Goal: Task Accomplishment & Management: Manage account settings

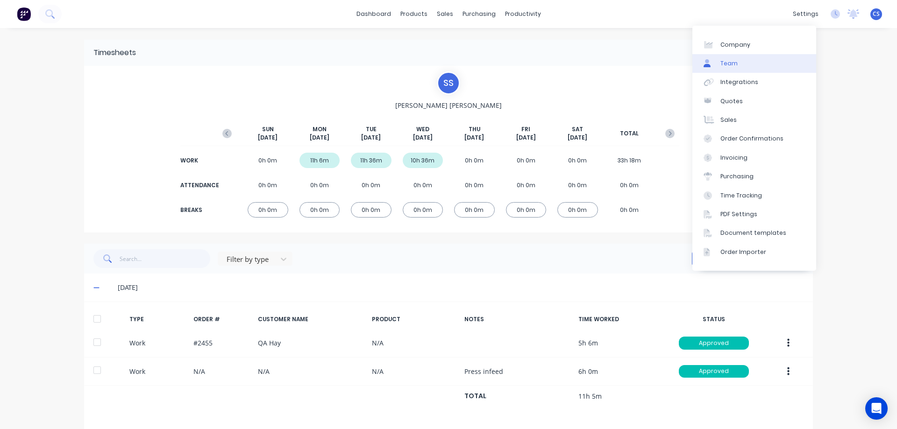
click at [756, 56] on link "Team" at bounding box center [754, 63] width 124 height 19
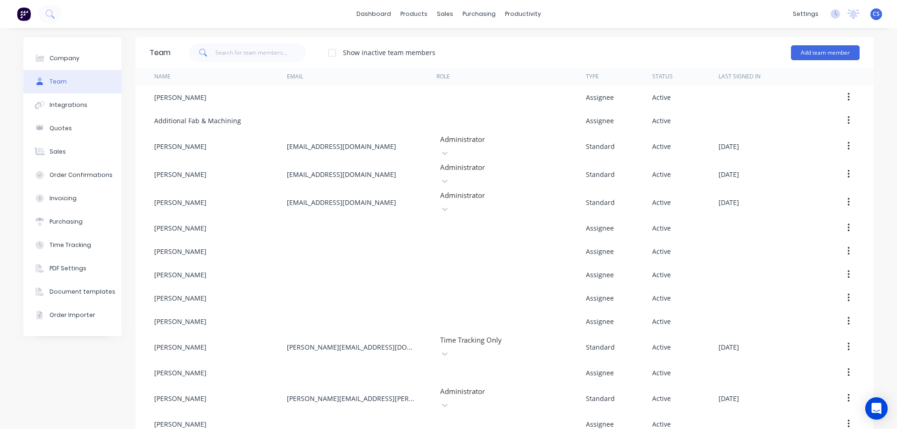
scroll to position [16, 0]
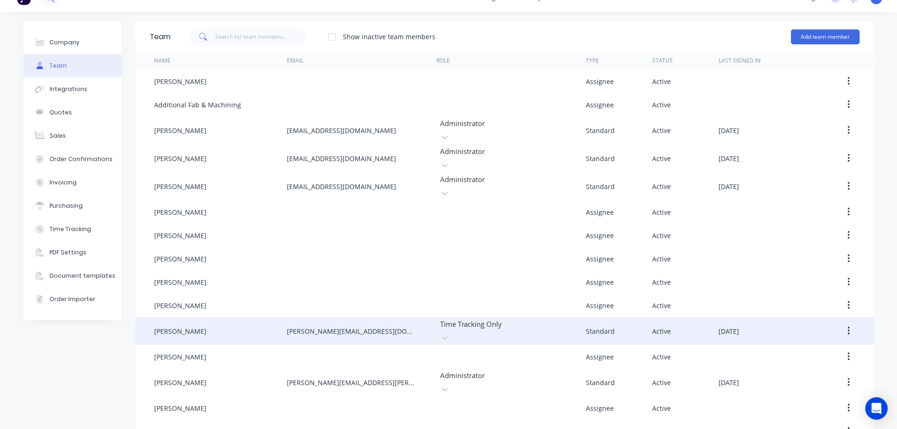
click at [847, 326] on icon "button" at bounding box center [848, 331] width 2 height 10
click at [815, 349] on div "Edit" at bounding box center [815, 356] width 72 height 14
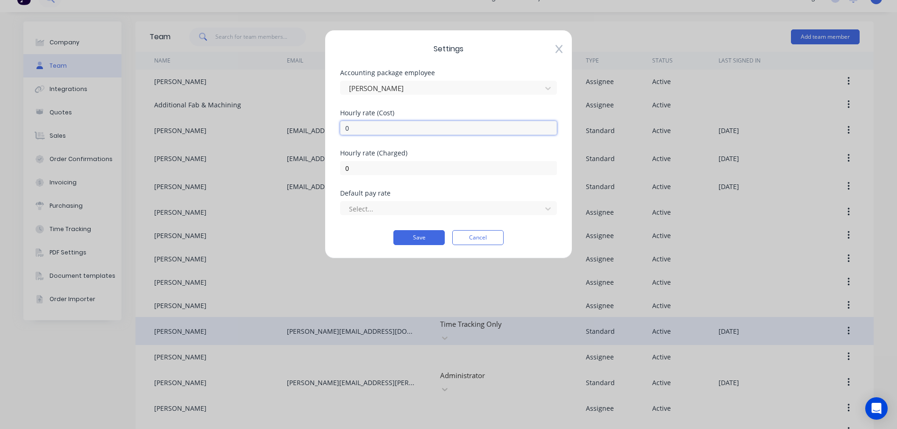
click at [389, 126] on input "0" at bounding box center [448, 128] width 217 height 14
click at [398, 168] on input "0" at bounding box center [448, 168] width 217 height 14
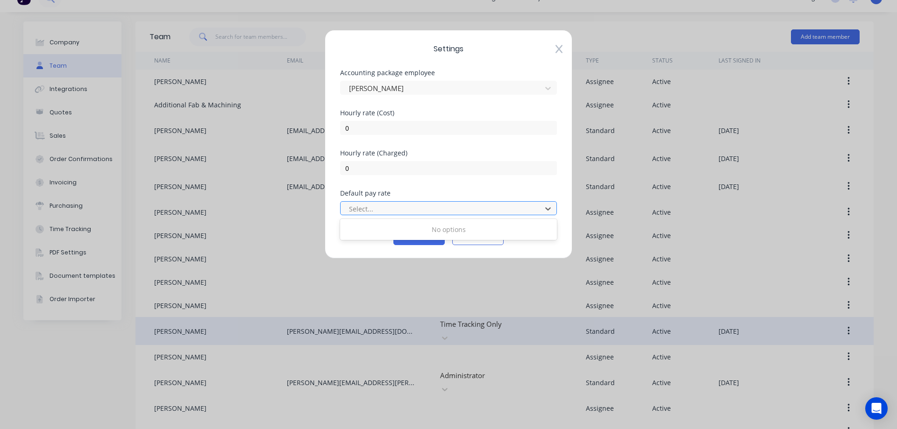
click at [398, 206] on div at bounding box center [442, 209] width 189 height 12
click at [396, 229] on div "No options" at bounding box center [448, 229] width 217 height 17
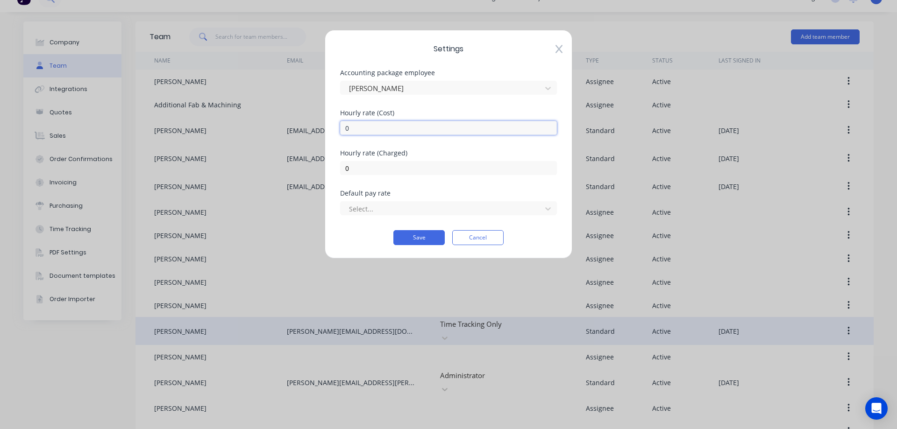
click at [397, 121] on input "0" at bounding box center [448, 128] width 217 height 14
click at [406, 111] on div "Hourly rate (Cost)" at bounding box center [448, 113] width 217 height 7
click at [487, 237] on button "Cancel" at bounding box center [477, 237] width 51 height 15
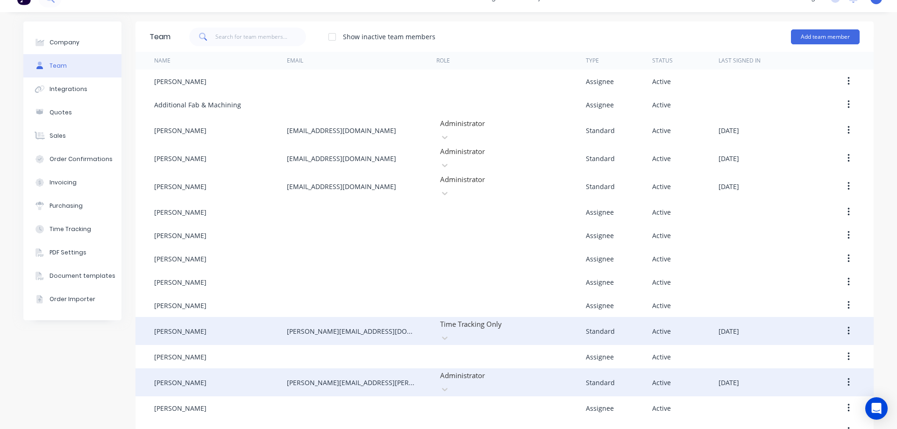
click at [847, 374] on button "button" at bounding box center [848, 382] width 22 height 17
click at [824, 400] on div "Edit" at bounding box center [815, 407] width 72 height 14
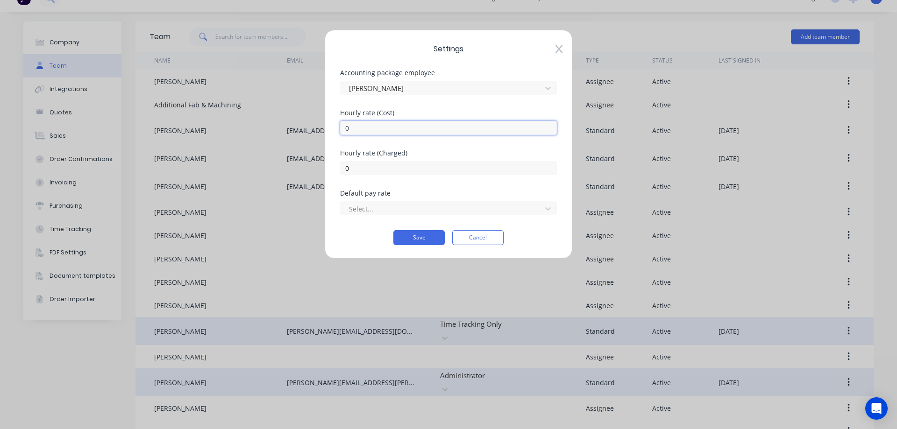
drag, startPoint x: 386, startPoint y: 134, endPoint x: 376, endPoint y: 133, distance: 9.9
click at [385, 133] on input "0" at bounding box center [448, 128] width 217 height 14
drag, startPoint x: 376, startPoint y: 133, endPoint x: 350, endPoint y: 128, distance: 26.2
click at [350, 128] on input "0" at bounding box center [448, 128] width 217 height 14
type input "45"
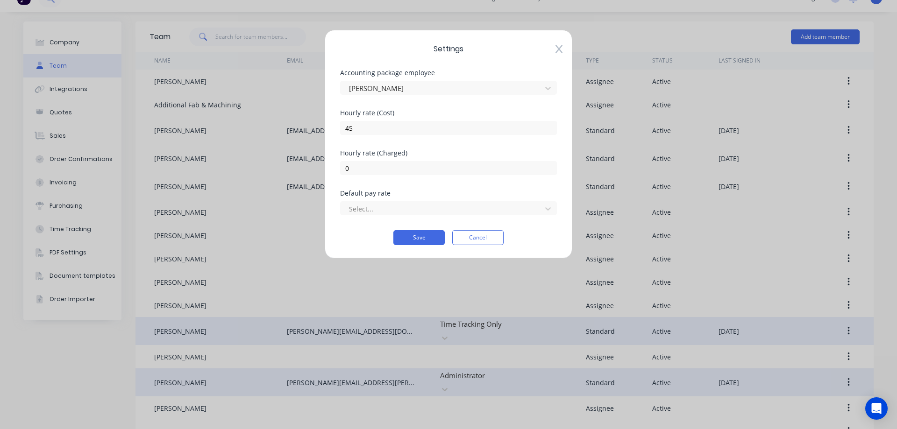
click at [406, 146] on div "Hourly rate (Cost) 45" at bounding box center [448, 130] width 217 height 40
drag, startPoint x: 387, startPoint y: 161, endPoint x: 325, endPoint y: 156, distance: 61.9
click at [325, 156] on div "Settings Accounting package employee [PERSON_NAME] [DEMOGRAPHIC_DATA] rate (Cos…" at bounding box center [449, 144] width 248 height 229
type input "110"
click at [447, 149] on div "Hourly rate (Cost) 45" at bounding box center [448, 130] width 217 height 40
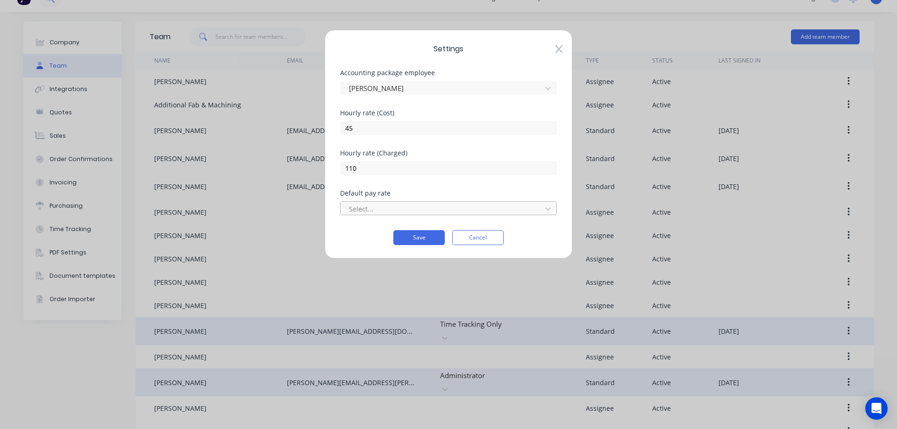
click at [433, 213] on div at bounding box center [442, 209] width 189 height 12
click at [444, 188] on div "Hourly rate (Charged) 110" at bounding box center [448, 170] width 217 height 40
click at [427, 239] on button "Save" at bounding box center [418, 237] width 51 height 15
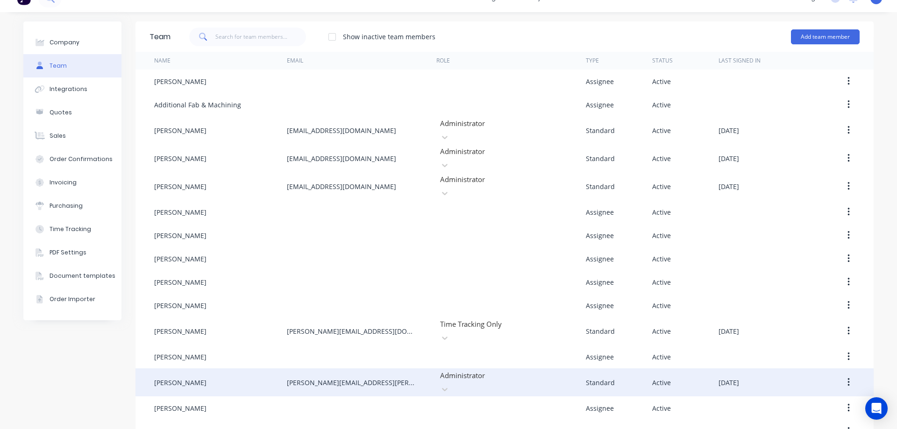
click at [847, 377] on icon "button" at bounding box center [848, 382] width 2 height 10
click at [816, 400] on div "Edit" at bounding box center [815, 407] width 72 height 14
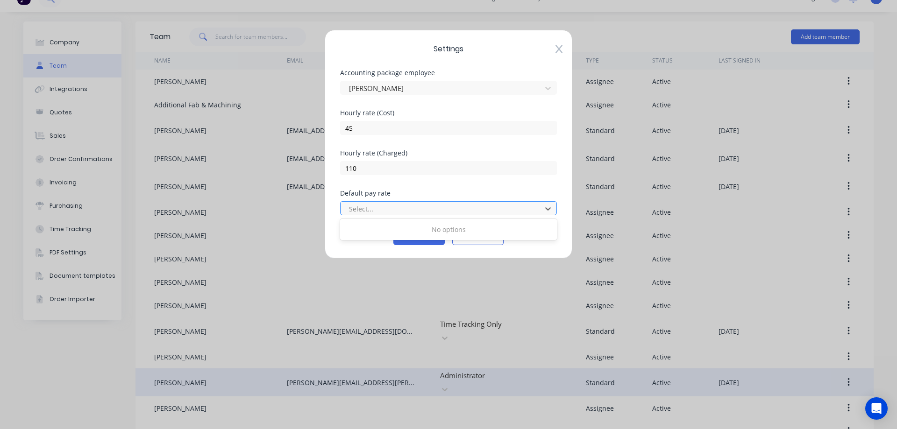
click at [362, 209] on div at bounding box center [442, 209] width 189 height 12
click at [391, 197] on div "Default pay rate Select..." at bounding box center [448, 202] width 217 height 25
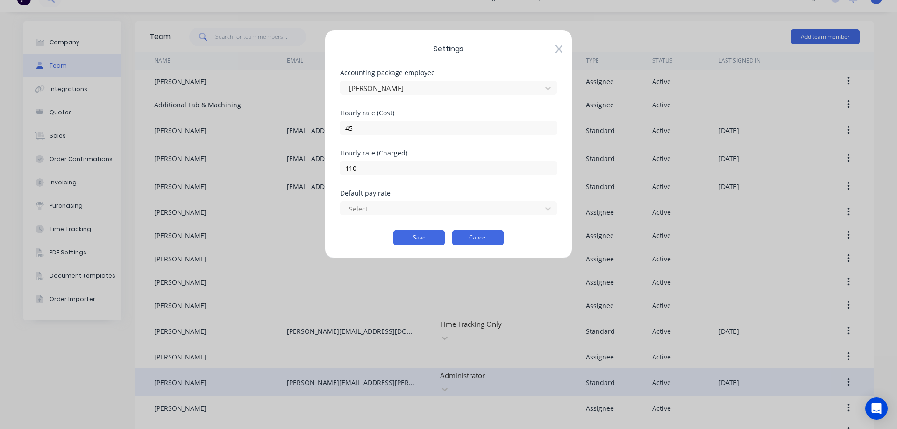
click at [492, 237] on button "Cancel" at bounding box center [477, 237] width 51 height 15
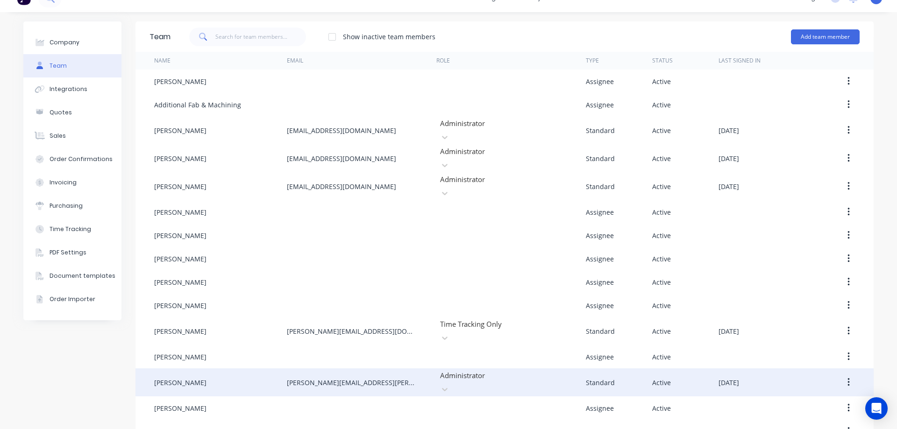
click at [843, 374] on button "button" at bounding box center [848, 382] width 22 height 17
click at [823, 398] on button "Edit" at bounding box center [815, 407] width 89 height 19
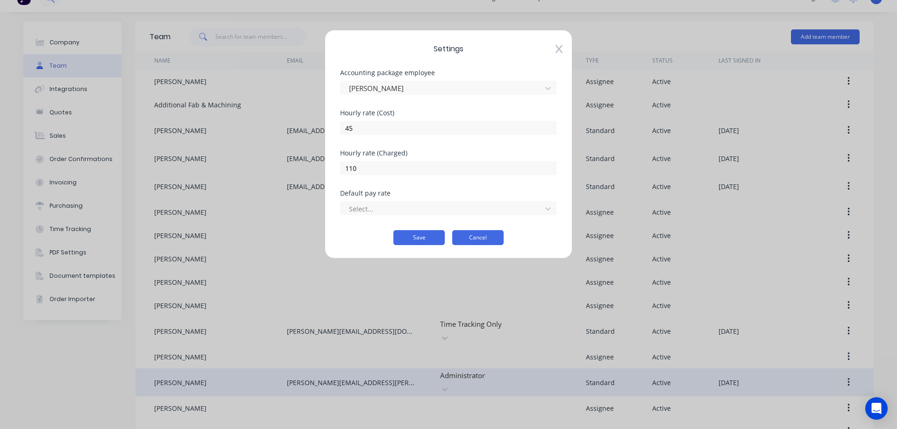
click at [486, 235] on button "Cancel" at bounding box center [477, 237] width 51 height 15
